Goal: Information Seeking & Learning: Check status

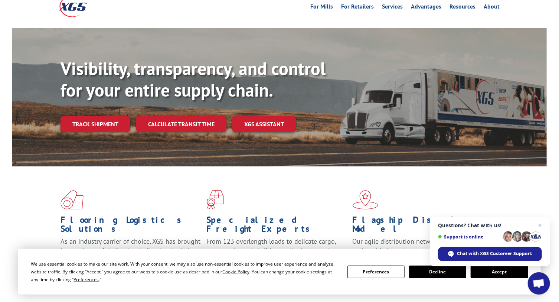
scroll to position [33, 0]
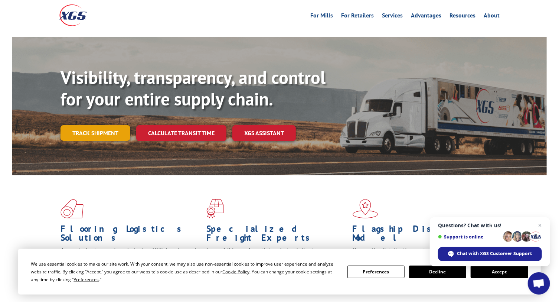
click at [112, 125] on link "Track shipment" at bounding box center [95, 133] width 70 height 16
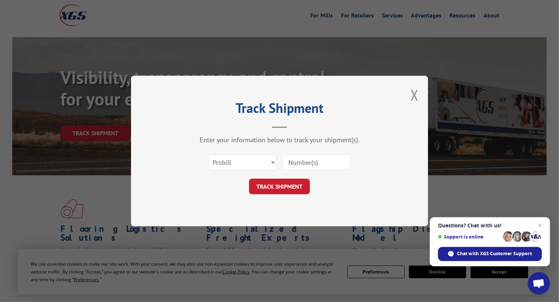
click at [332, 163] on input at bounding box center [316, 162] width 68 height 16
type input "17616331"
click at [290, 186] on button "TRACK SHIPMENT" at bounding box center [279, 186] width 61 height 16
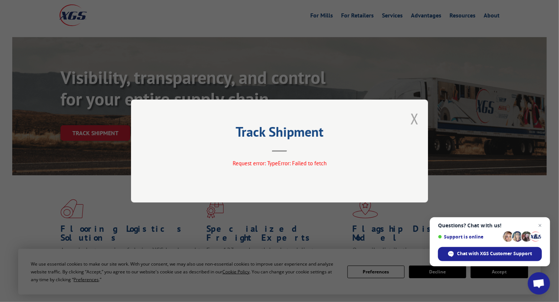
click at [415, 117] on button "Close modal" at bounding box center [414, 119] width 8 height 20
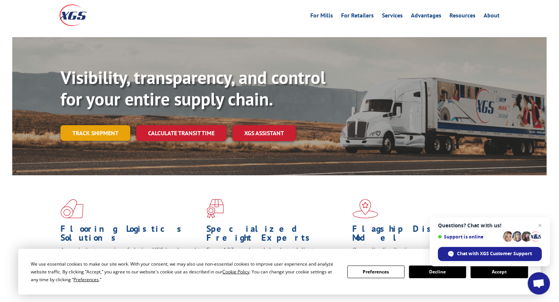
click at [106, 125] on link "Track shipment" at bounding box center [95, 133] width 70 height 16
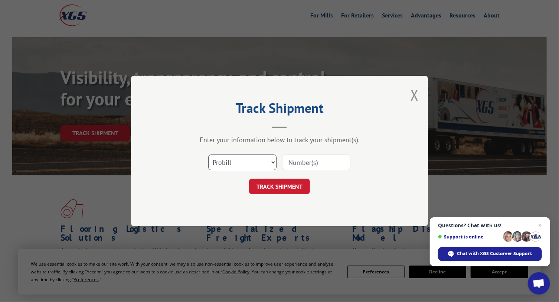
click at [267, 160] on select "Select category... Probill BOL PO" at bounding box center [242, 162] width 68 height 16
select select "bol"
click at [208, 154] on select "Select category... Probill BOL PO" at bounding box center [242, 162] width 68 height 16
click at [312, 163] on input at bounding box center [316, 162] width 68 height 16
type input "17616331"
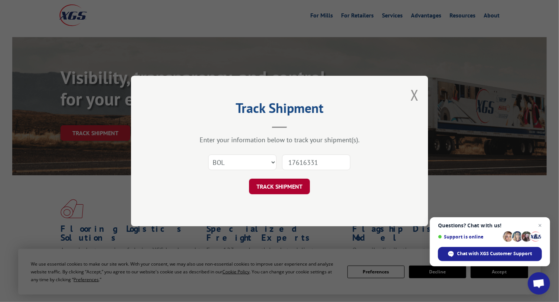
click at [289, 187] on button "TRACK SHIPMENT" at bounding box center [279, 186] width 61 height 16
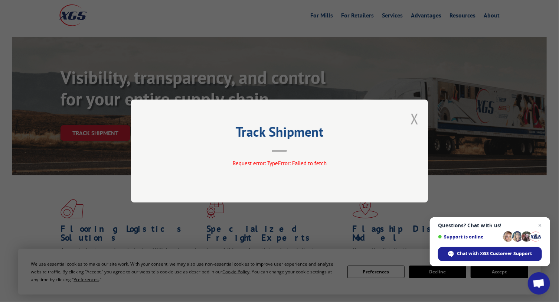
click at [415, 118] on button "Close modal" at bounding box center [414, 119] width 8 height 20
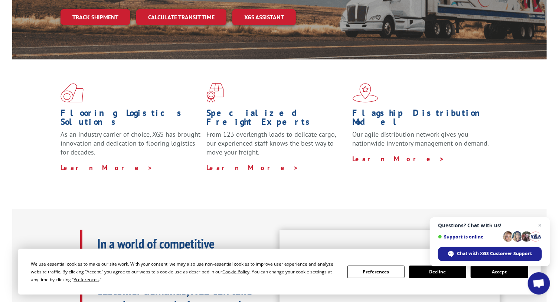
scroll to position [0, 0]
